Goal: Navigation & Orientation: Find specific page/section

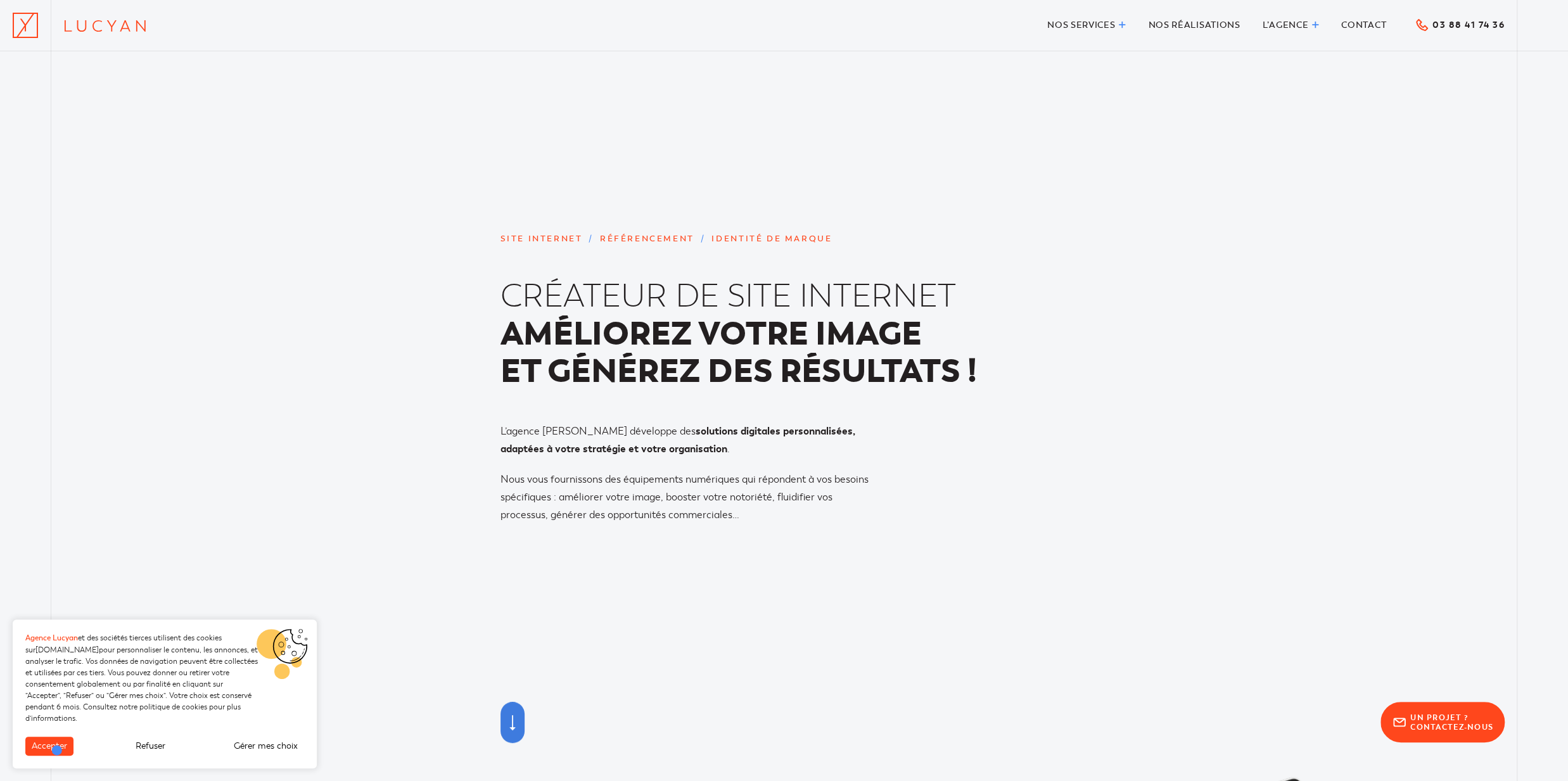
click at [60, 753] on button "Accepter" at bounding box center [49, 746] width 48 height 19
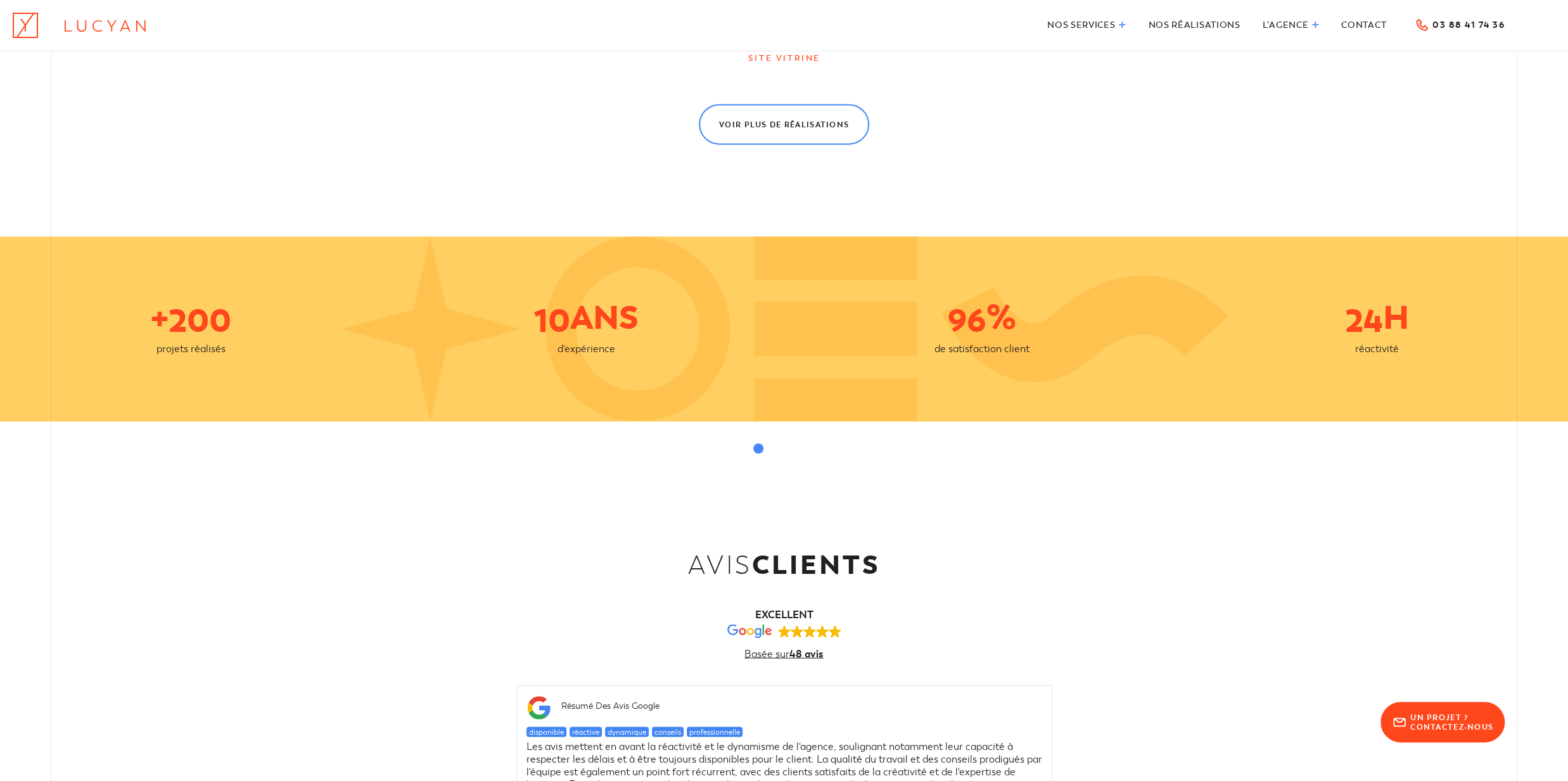
scroll to position [1395, 0]
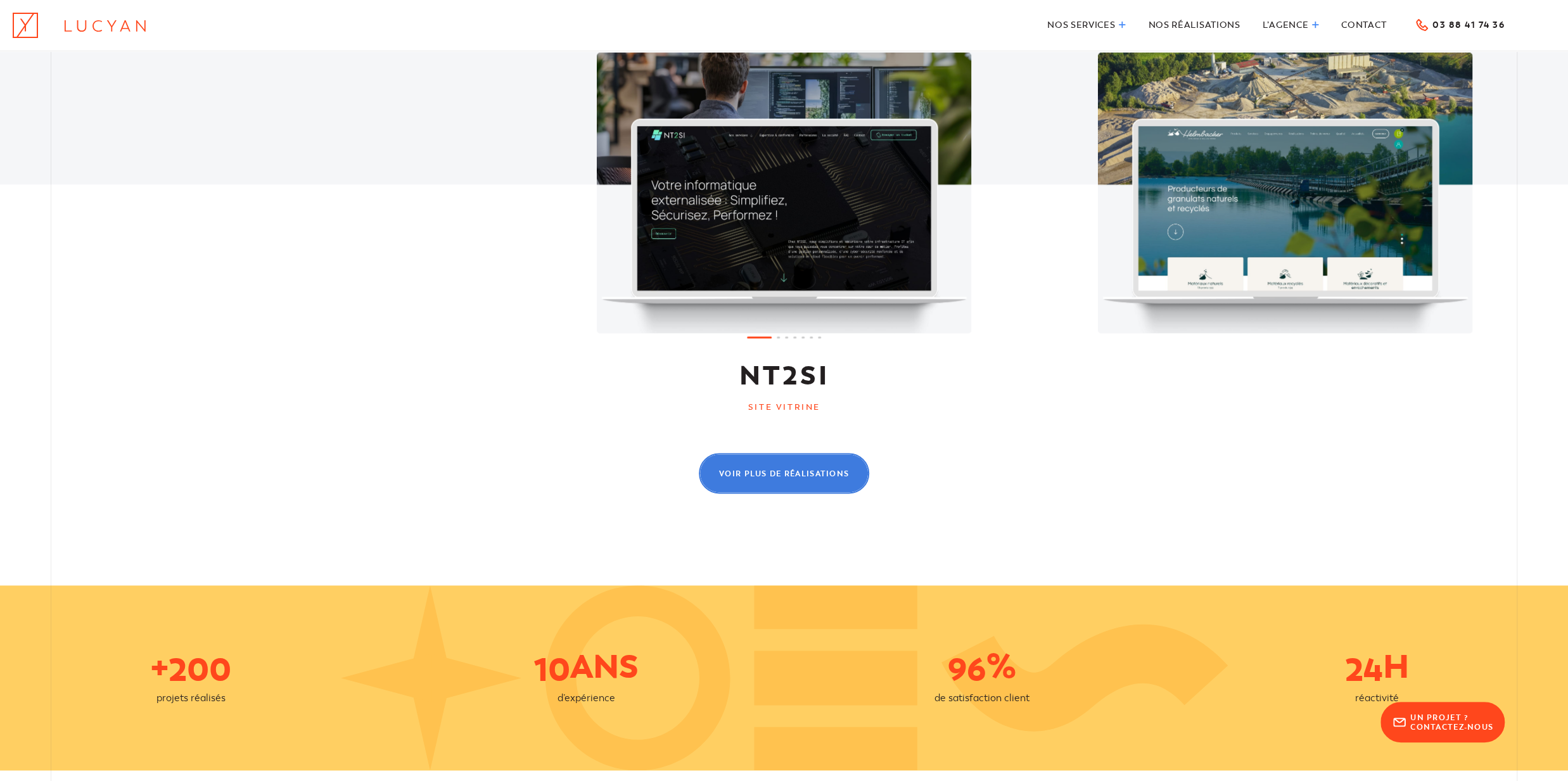
click at [744, 477] on span "Voir plus de réalisations" at bounding box center [784, 473] width 130 height 8
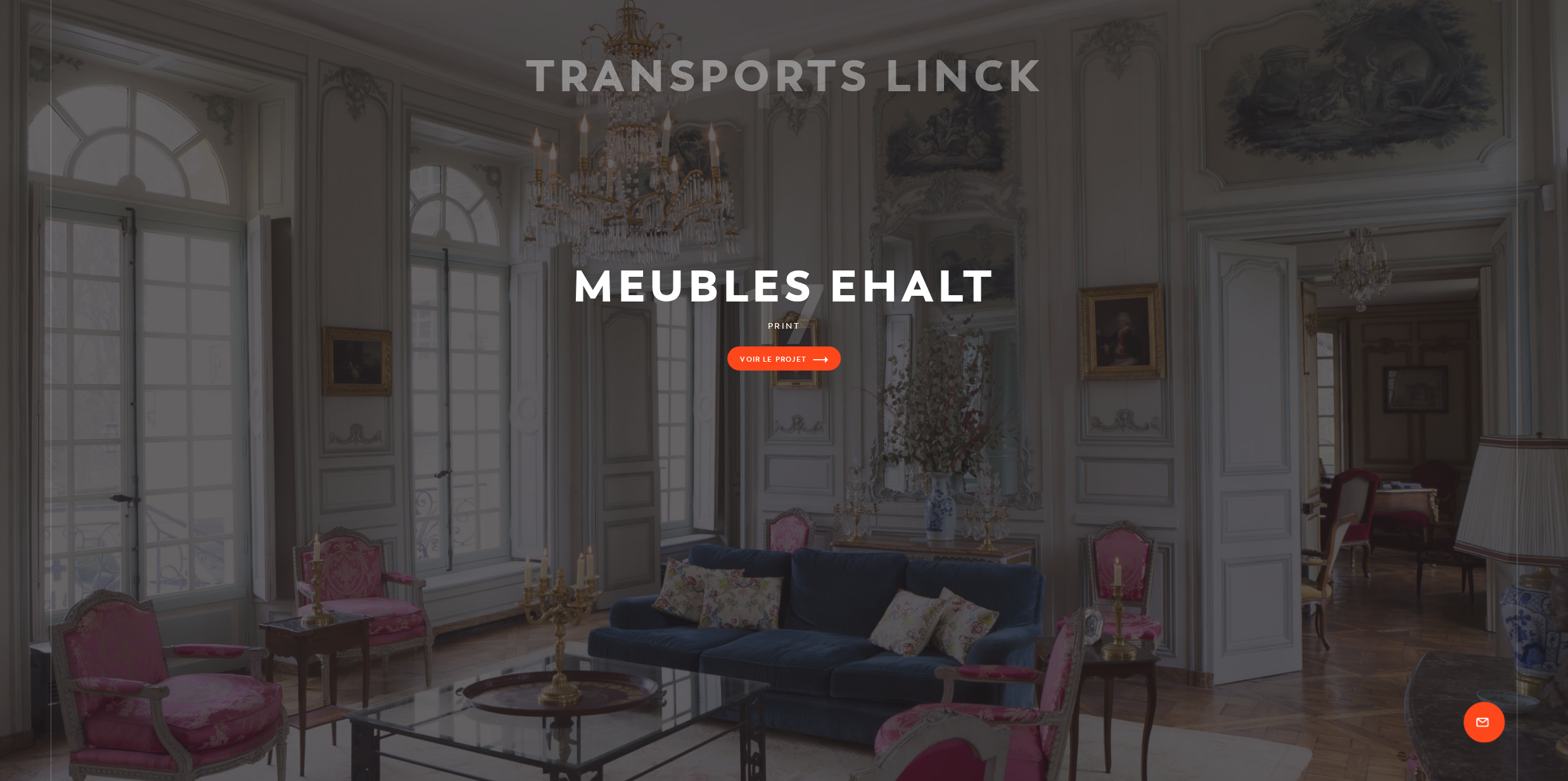
scroll to position [4197, 0]
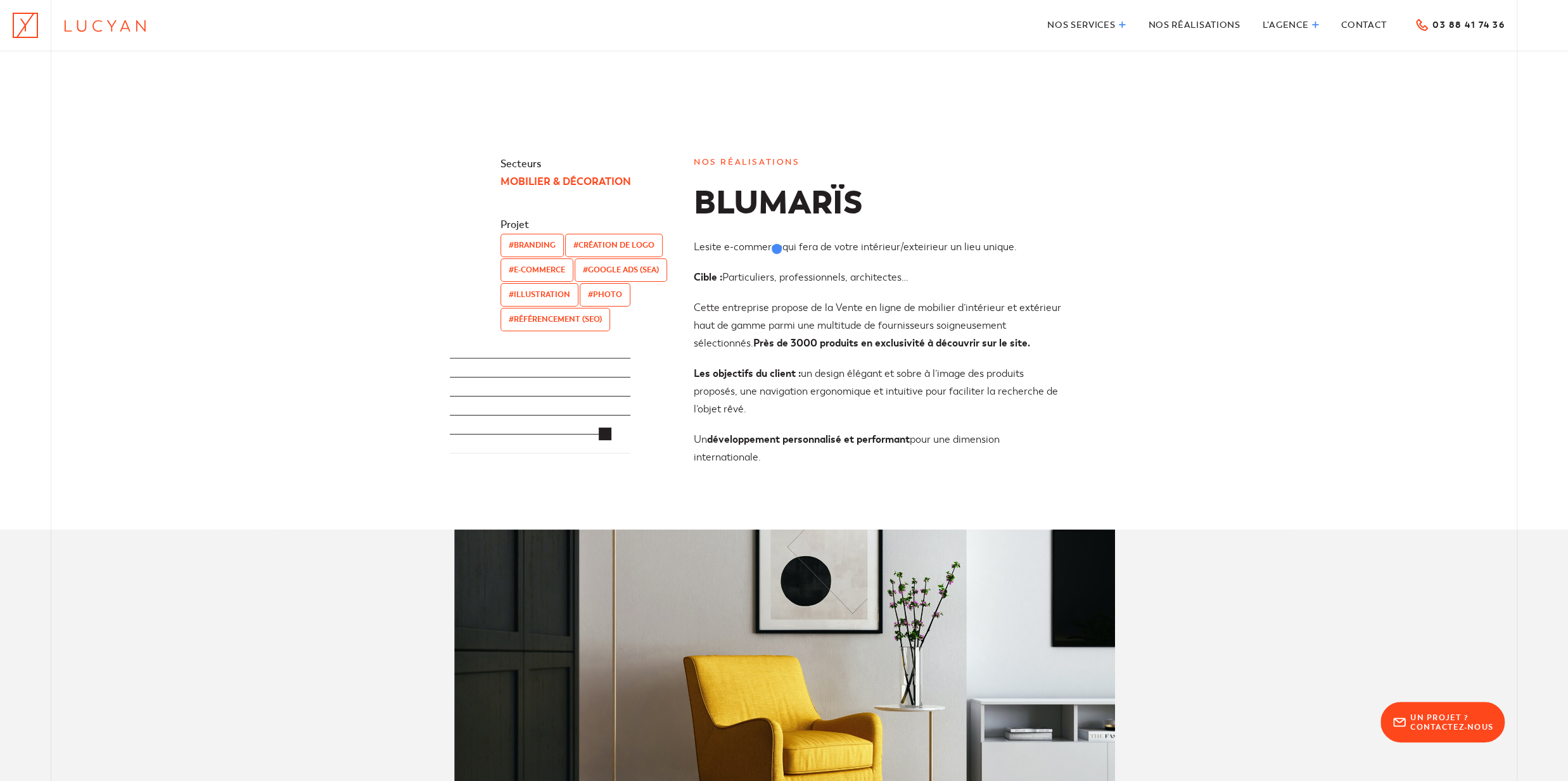
click at [777, 249] on link "site e-commerce" at bounding box center [744, 247] width 78 height 13
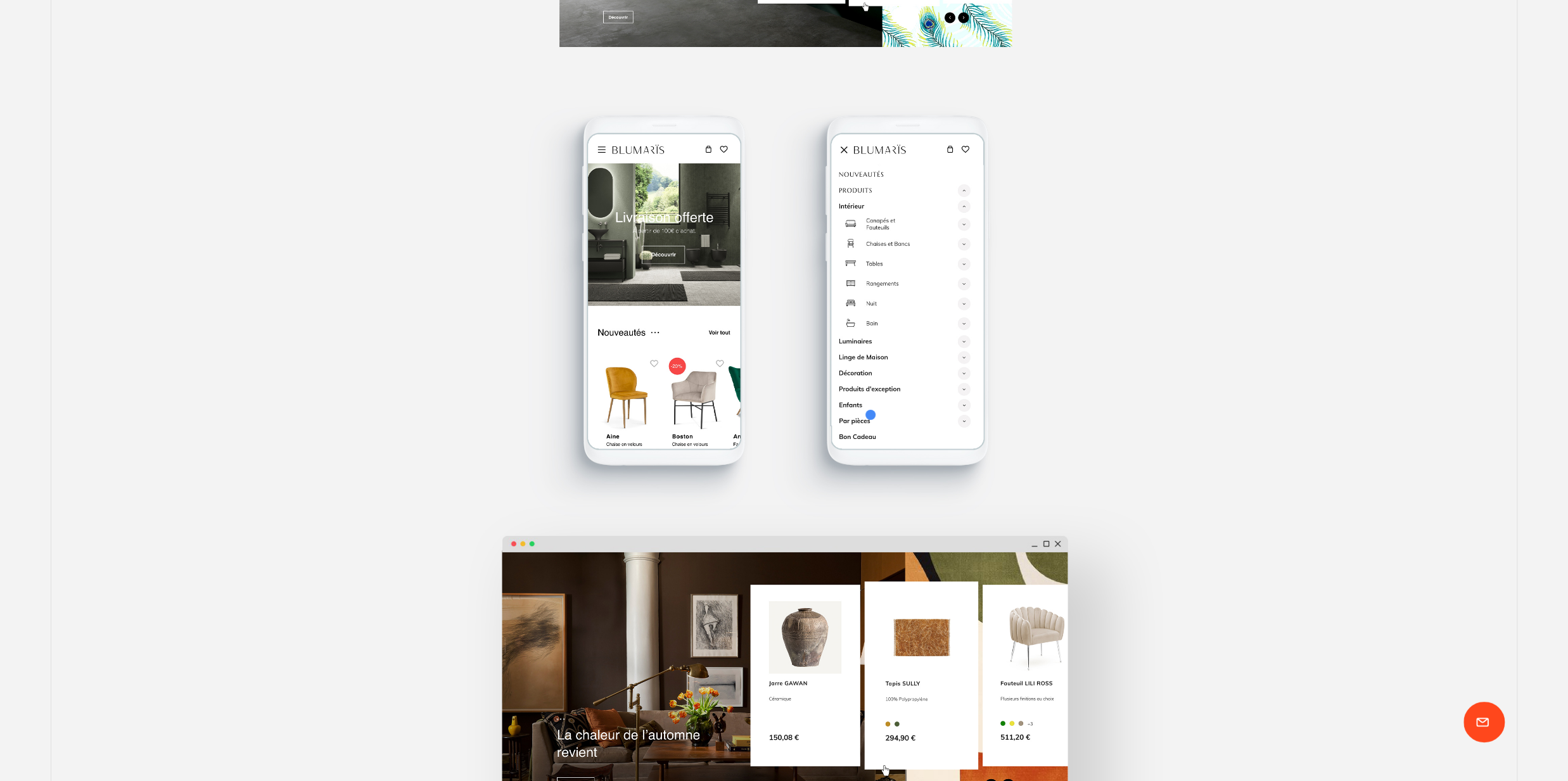
scroll to position [1604, 0]
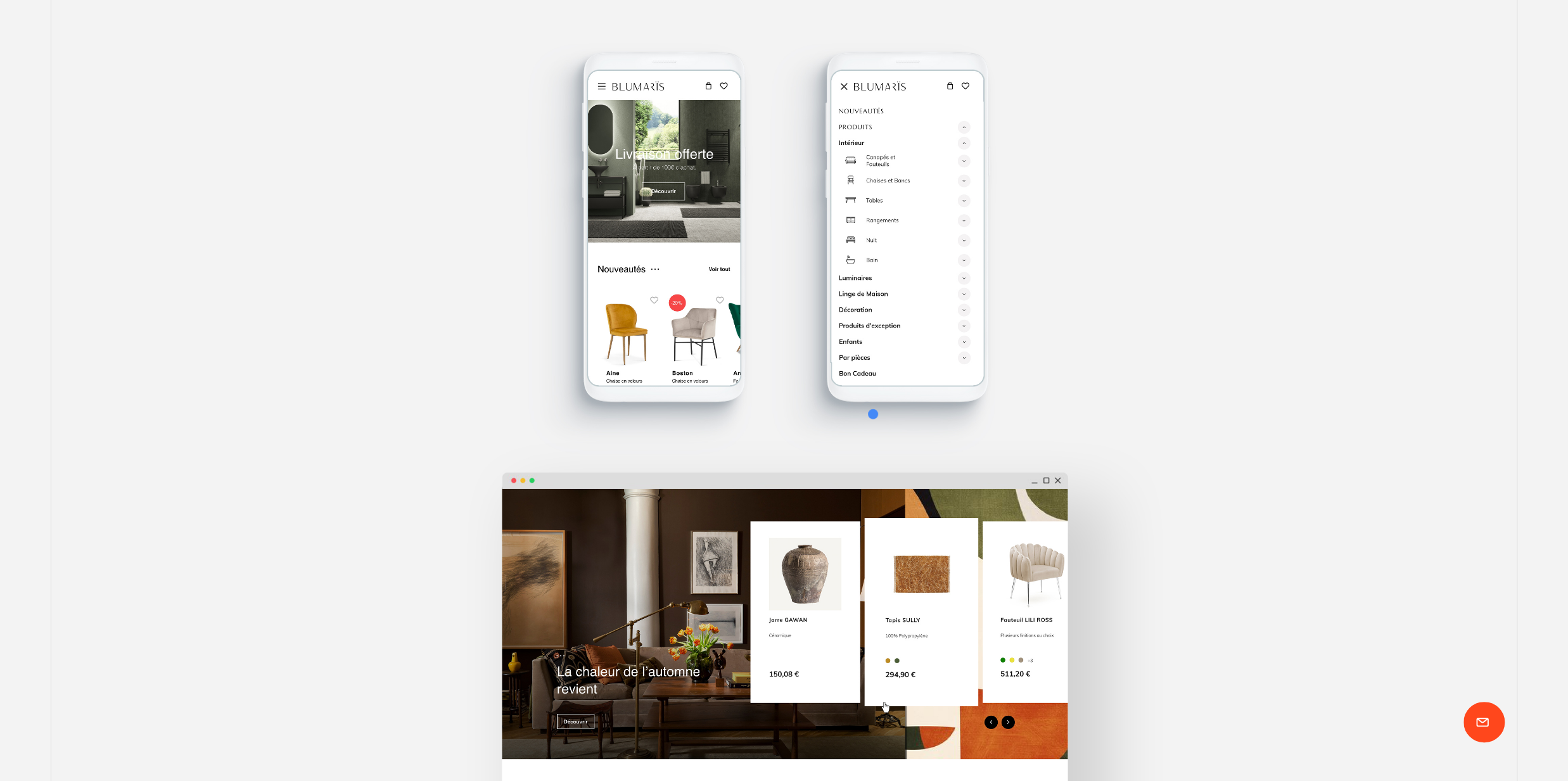
drag, startPoint x: 674, startPoint y: 356, endPoint x: 810, endPoint y: 359, distance: 136.0
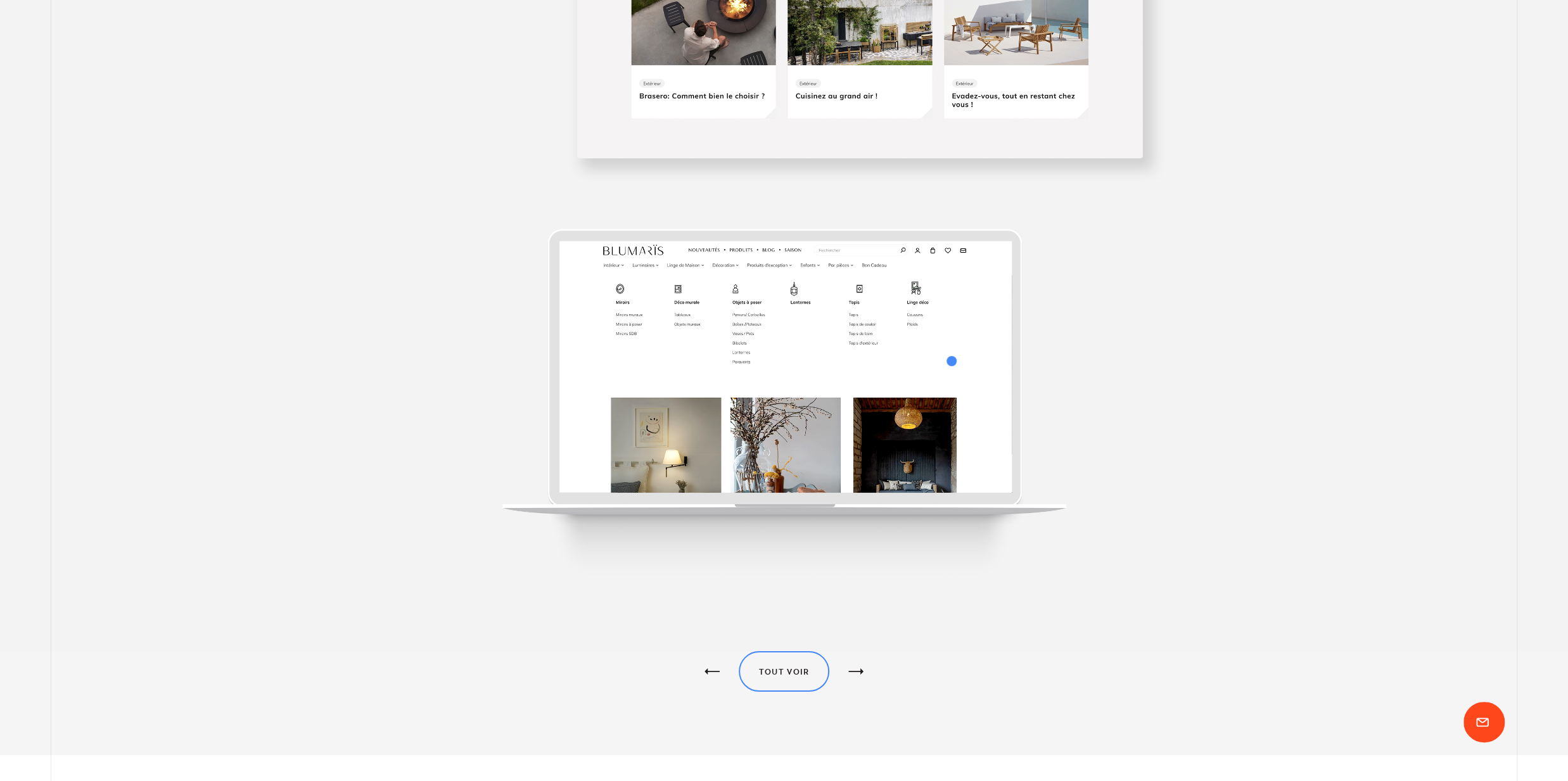
scroll to position [4954, 0]
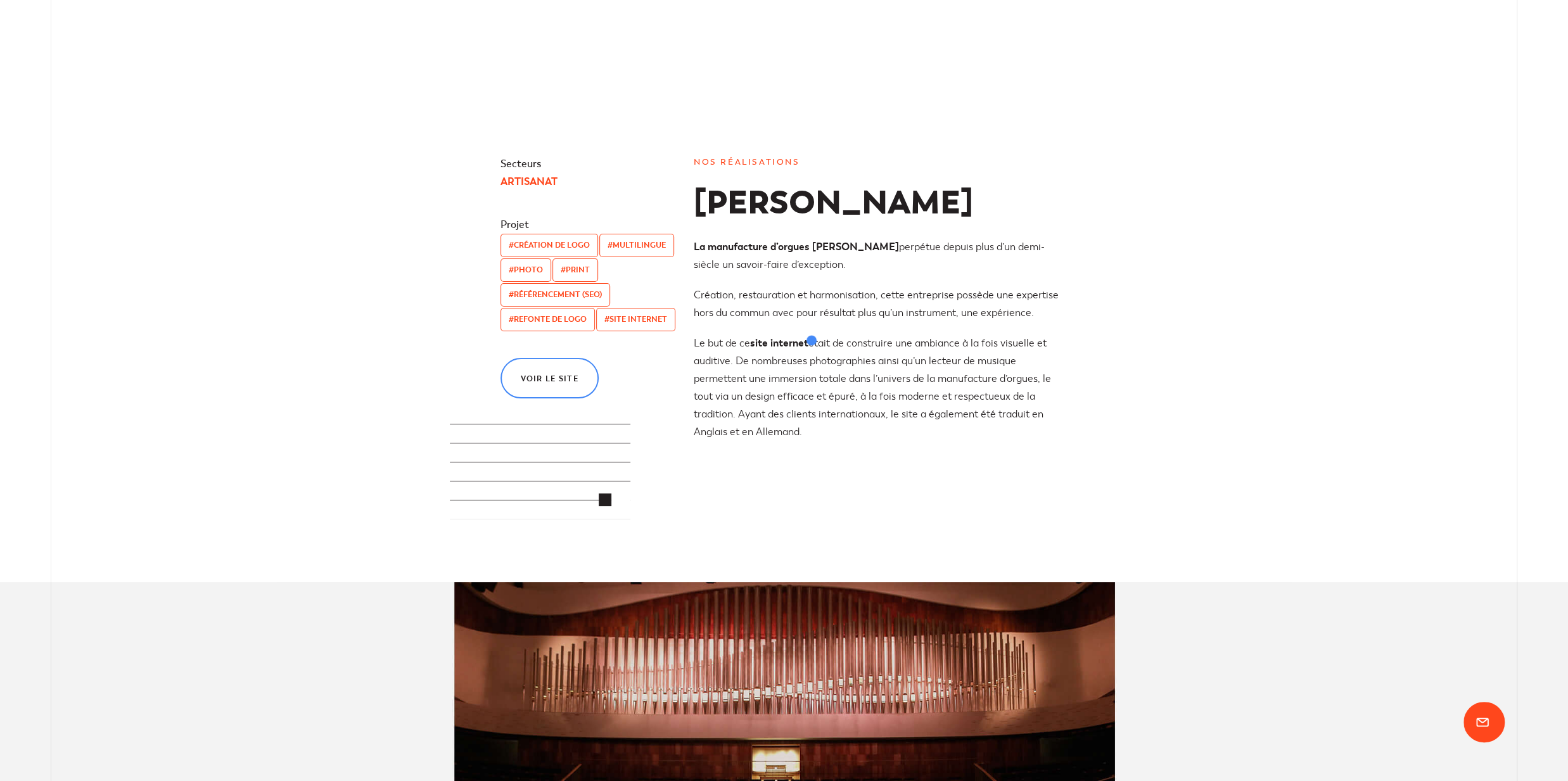
scroll to position [349, 0]
